Goal: Information Seeking & Learning: Learn about a topic

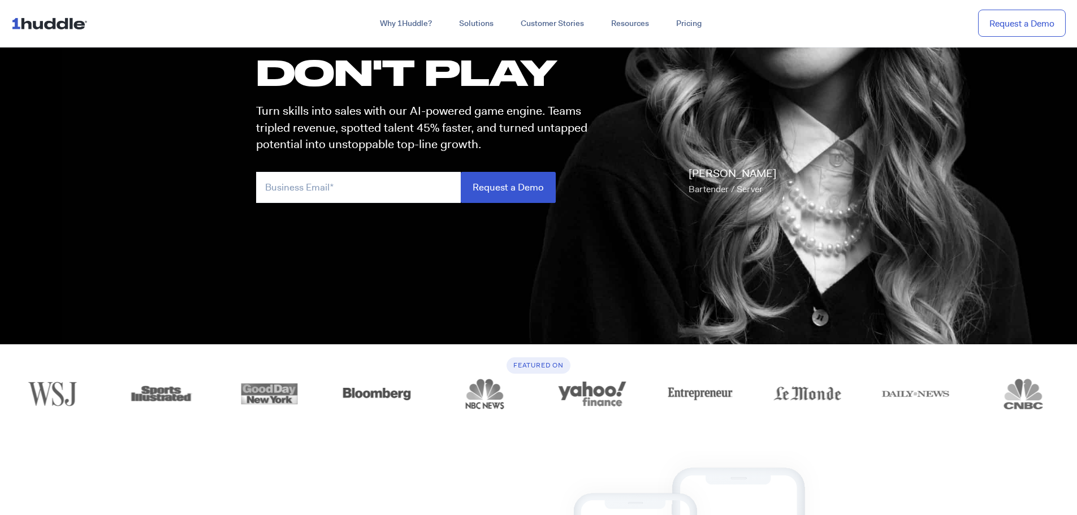
scroll to position [452, 0]
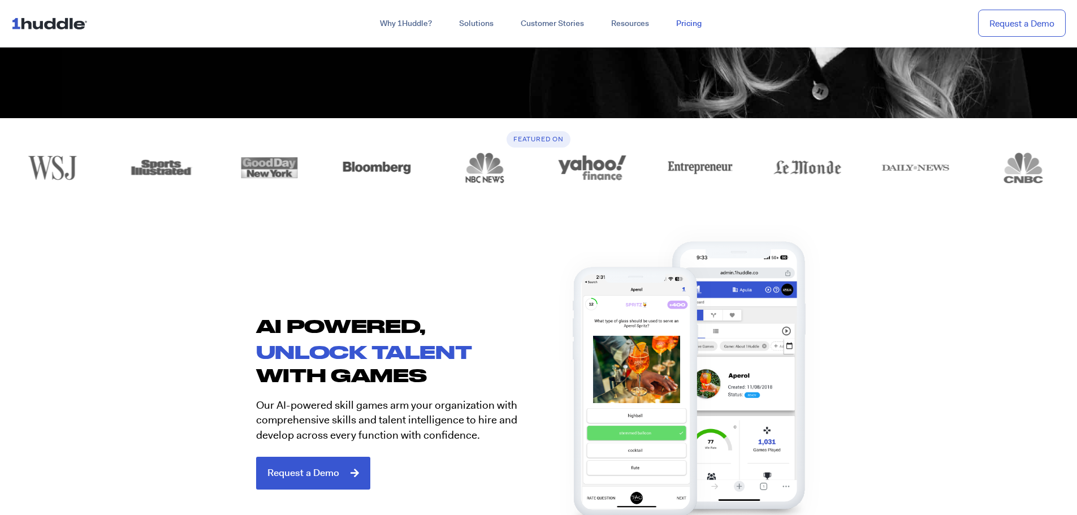
click at [692, 17] on link "Pricing" at bounding box center [689, 24] width 53 height 20
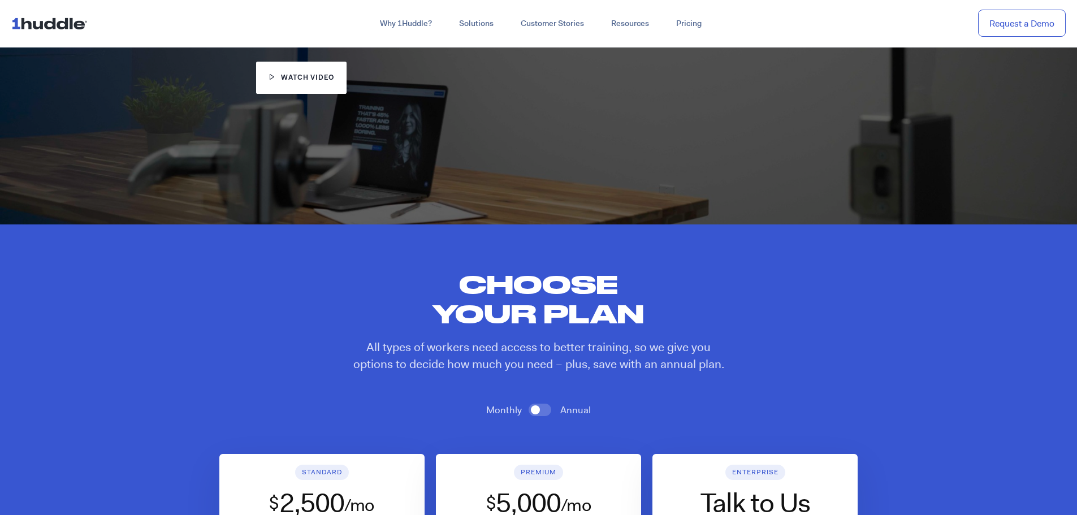
scroll to position [226, 0]
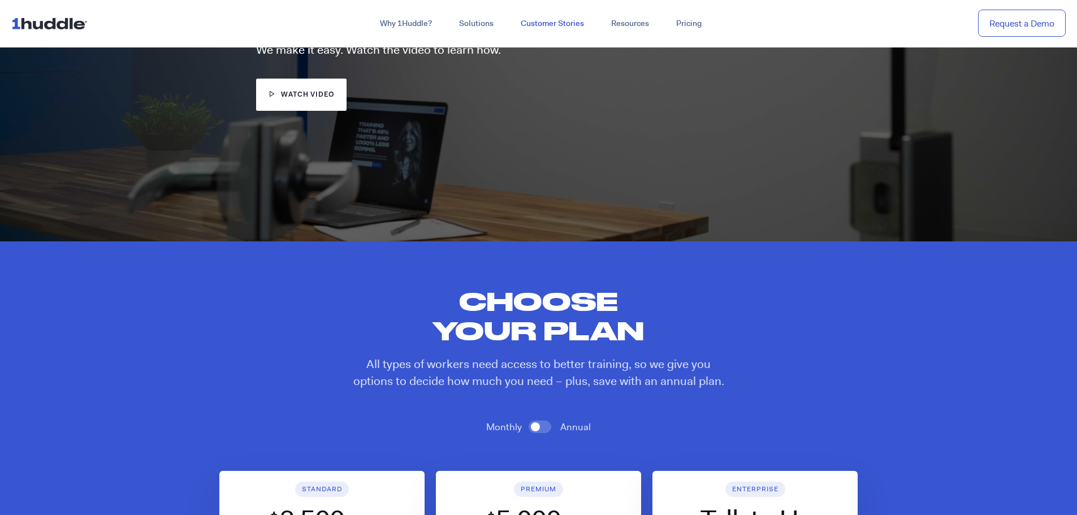
click at [545, 23] on link "Customer Stories" at bounding box center [552, 24] width 90 height 20
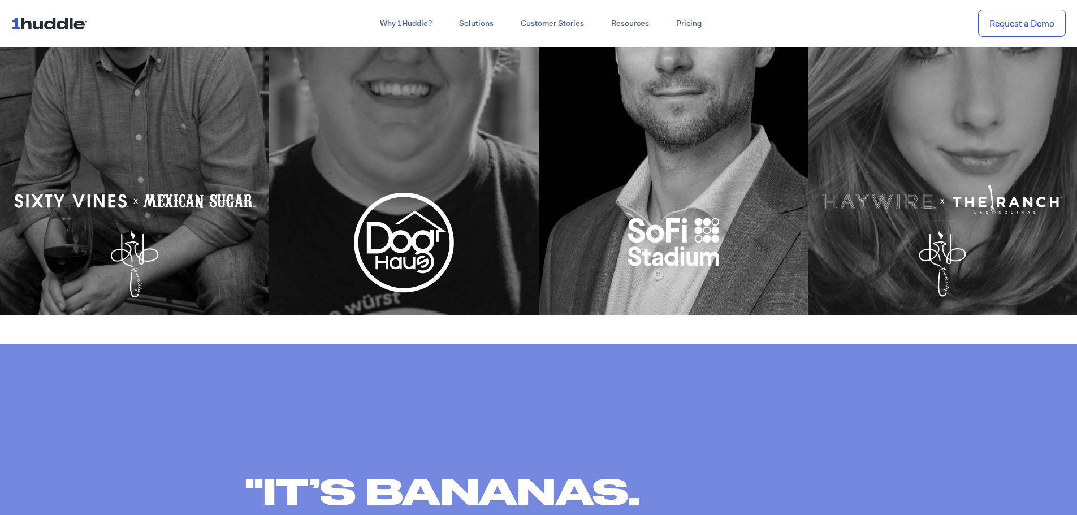
scroll to position [622, 0]
